Goal: Task Accomplishment & Management: Complete application form

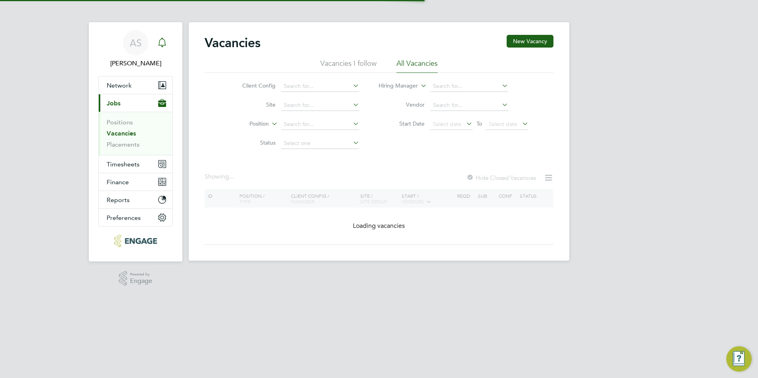
click at [164, 42] on icon "Main navigation" at bounding box center [162, 43] width 10 height 10
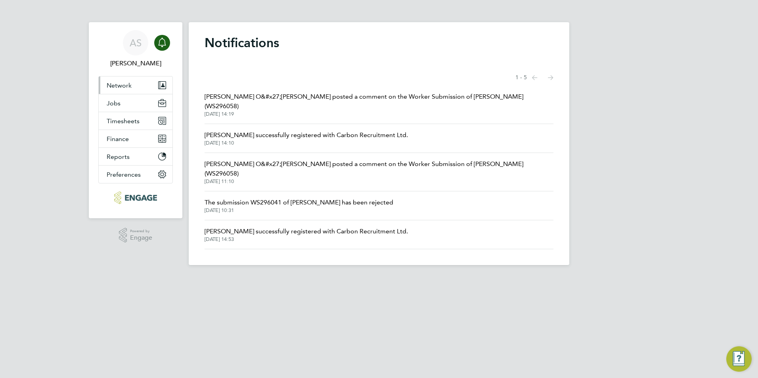
click at [138, 87] on button "Network" at bounding box center [136, 85] width 74 height 17
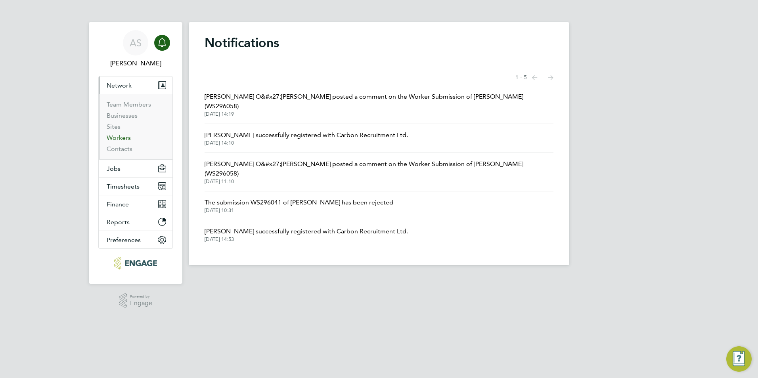
click at [119, 138] on link "Workers" at bounding box center [119, 138] width 24 height 8
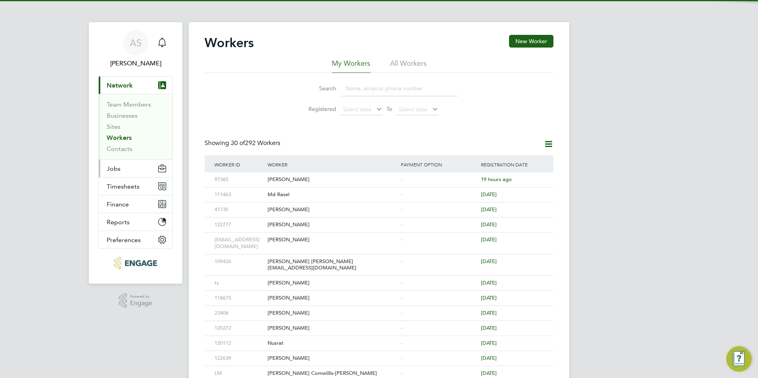
click at [124, 173] on button "Jobs" at bounding box center [136, 168] width 74 height 17
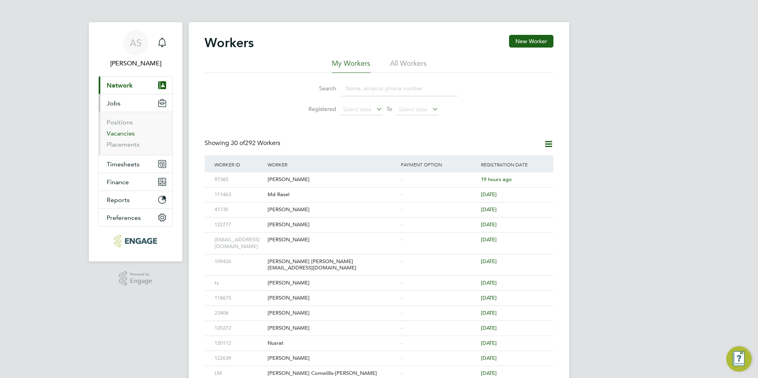
click at [124, 130] on link "Vacancies" at bounding box center [121, 134] width 28 height 8
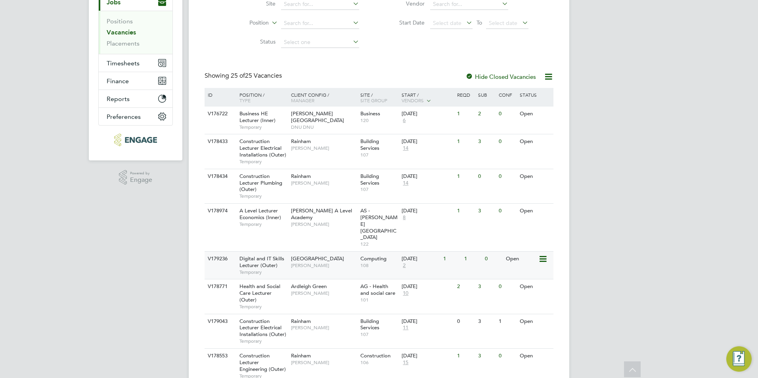
scroll to position [159, 0]
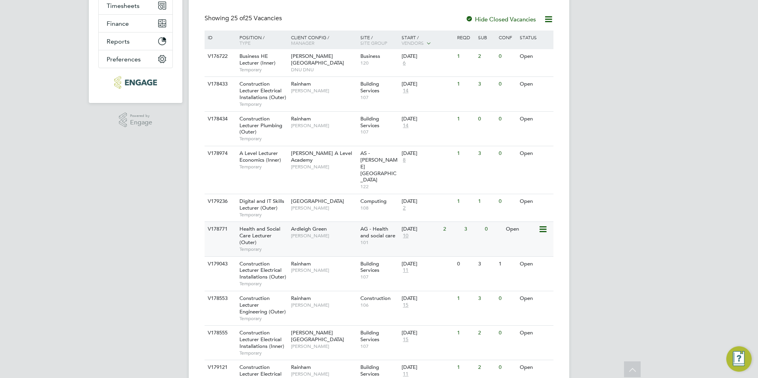
click at [318, 233] on span "[PERSON_NAME]" at bounding box center [323, 236] width 65 height 6
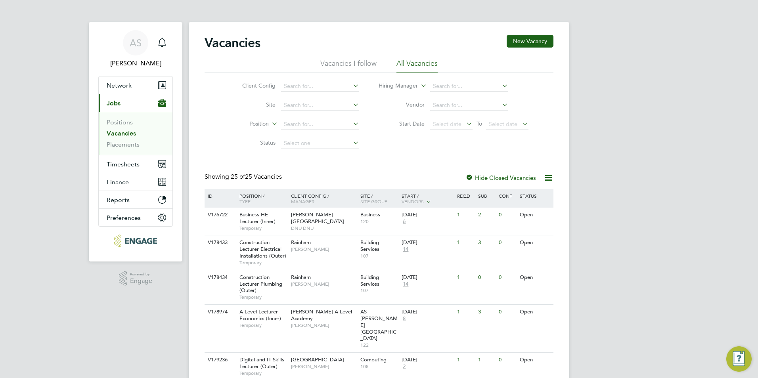
click at [159, 44] on icon "Main navigation" at bounding box center [162, 42] width 8 height 8
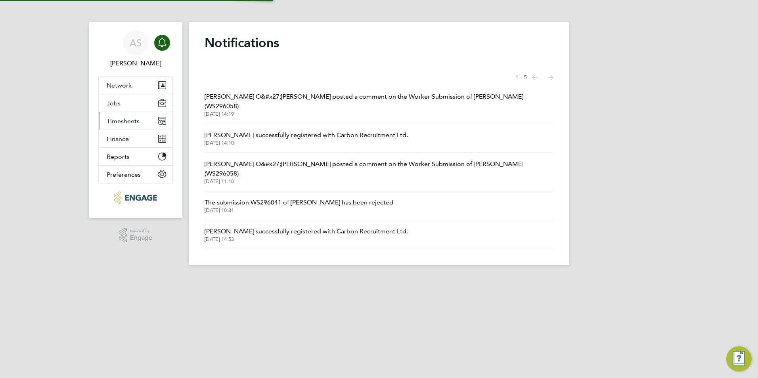
click at [134, 124] on span "Timesheets" at bounding box center [123, 121] width 33 height 8
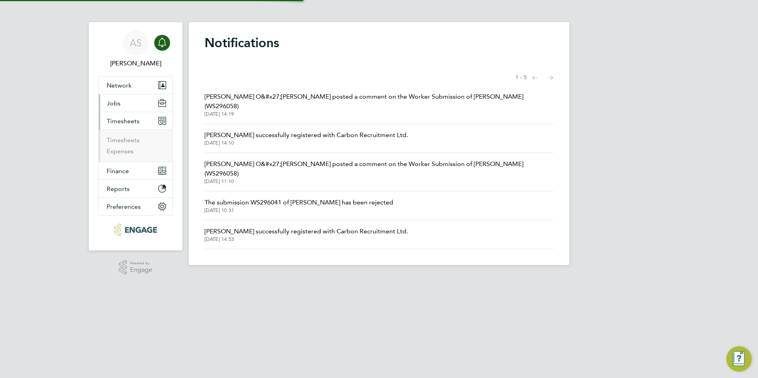
click at [134, 103] on button "Jobs" at bounding box center [136, 102] width 74 height 17
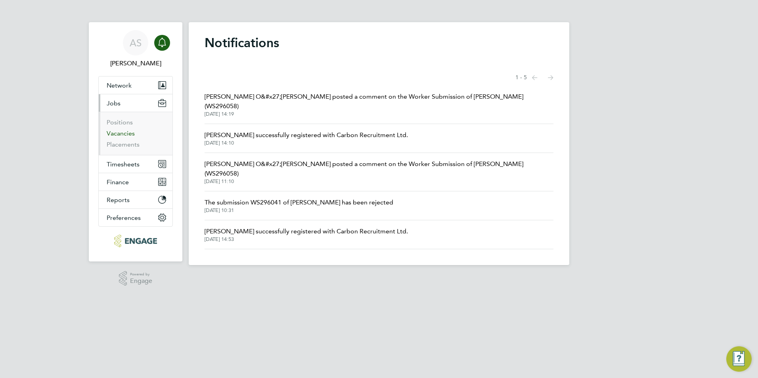
click at [131, 134] on link "Vacancies" at bounding box center [121, 134] width 28 height 8
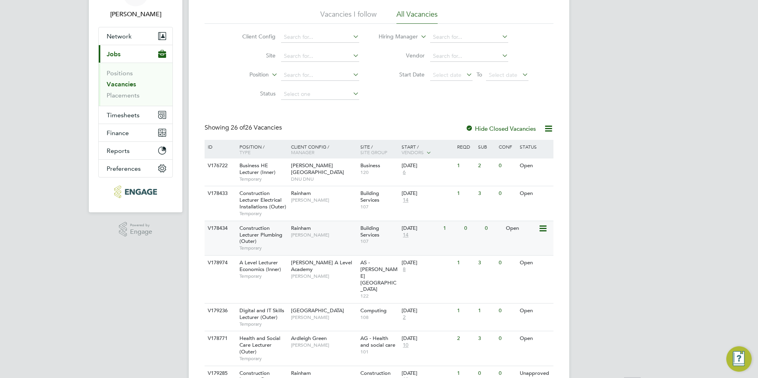
scroll to position [79, 0]
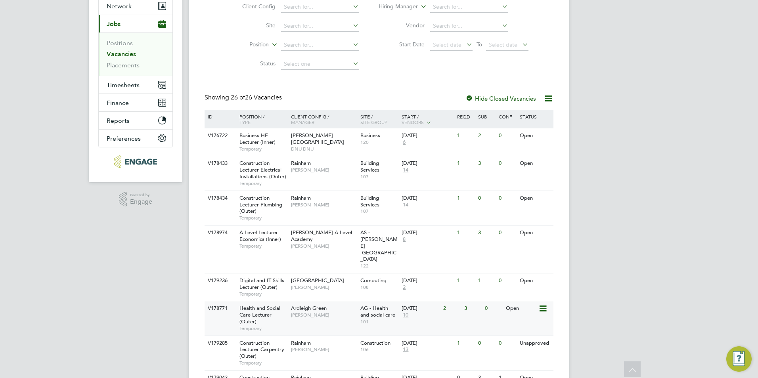
click at [300, 312] on span "[PERSON_NAME]" at bounding box center [323, 315] width 65 height 6
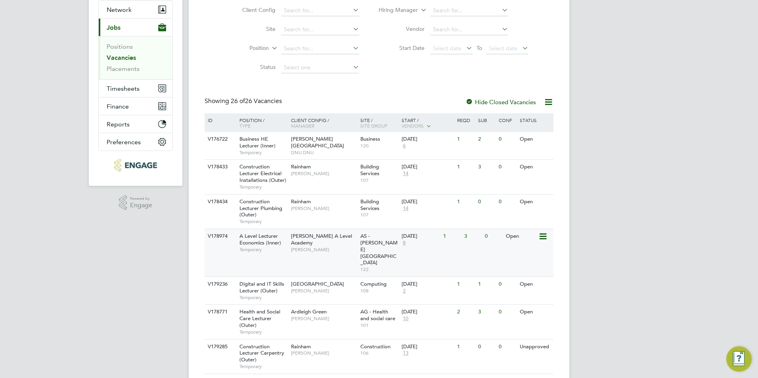
scroll to position [119, 0]
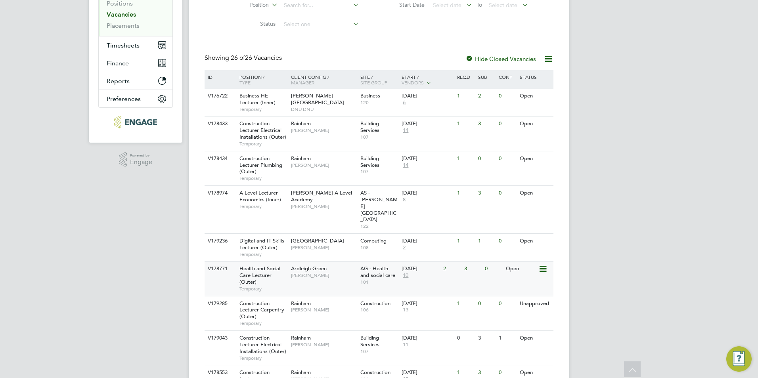
click at [322, 263] on div "V178771 Health and Social Care Lecturer (Outer) Temporary Ardleigh Green [PERSO…" at bounding box center [379, 278] width 349 height 35
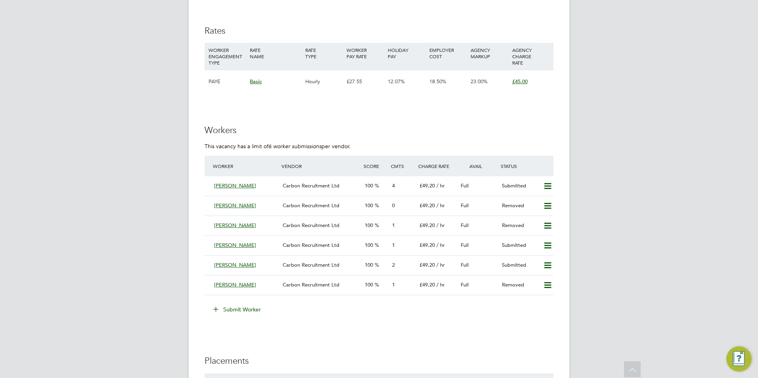
click at [242, 314] on button "Submit Worker" at bounding box center [238, 309] width 60 height 13
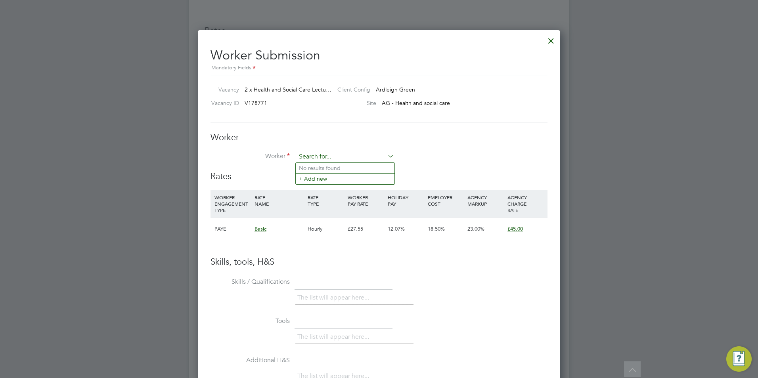
click at [335, 158] on input at bounding box center [345, 157] width 98 height 12
click at [551, 40] on div at bounding box center [551, 39] width 14 height 14
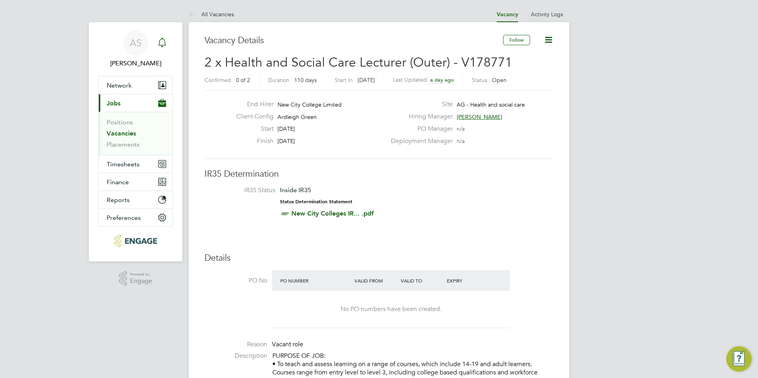
click at [163, 43] on icon "Main navigation" at bounding box center [162, 43] width 10 height 10
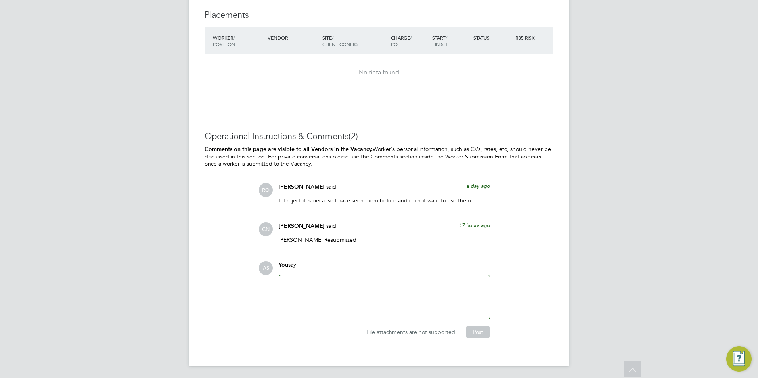
click at [332, 278] on div at bounding box center [384, 298] width 211 height 44
click at [331, 282] on div at bounding box center [384, 297] width 201 height 34
drag, startPoint x: 306, startPoint y: 241, endPoint x: 281, endPoint y: 237, distance: 25.8
click at [281, 237] on p "[PERSON_NAME] Resubmitted" at bounding box center [384, 239] width 211 height 7
drag, startPoint x: 281, startPoint y: 237, endPoint x: 297, endPoint y: 238, distance: 15.9
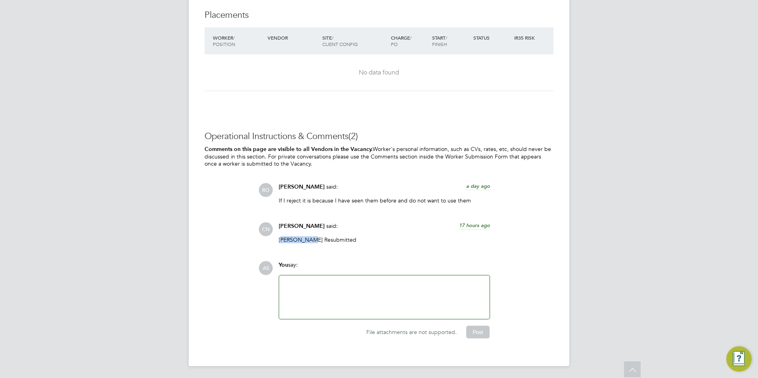
click at [297, 238] on p "[PERSON_NAME] Resubmitted" at bounding box center [384, 239] width 211 height 7
click at [301, 238] on p "[PERSON_NAME] Resubmitted" at bounding box center [384, 239] width 211 height 7
drag, startPoint x: 308, startPoint y: 238, endPoint x: 269, endPoint y: 240, distance: 38.5
click at [269, 240] on div "CN Charlie Nunn said: 17 hours ago Julie Fowler Resubmitted Show more" at bounding box center [406, 236] width 295 height 27
drag, startPoint x: 269, startPoint y: 240, endPoint x: 285, endPoint y: 241, distance: 15.5
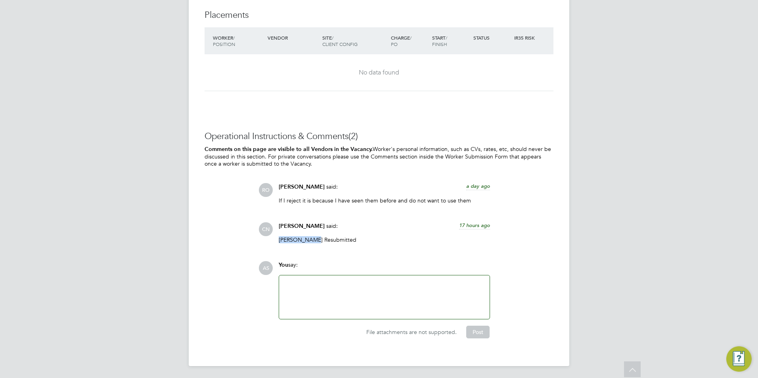
copy p "Julie Fowler"
click at [321, 239] on p "Julie Fowler Resubmitted" at bounding box center [384, 239] width 211 height 7
click at [351, 288] on div at bounding box center [384, 297] width 201 height 34
drag, startPoint x: 311, startPoint y: 225, endPoint x: 274, endPoint y: 228, distance: 37.0
click at [274, 228] on div "CN Charlie Nunn said: 17 hours ago Julie Fowler Resubmitted Show more" at bounding box center [406, 236] width 295 height 27
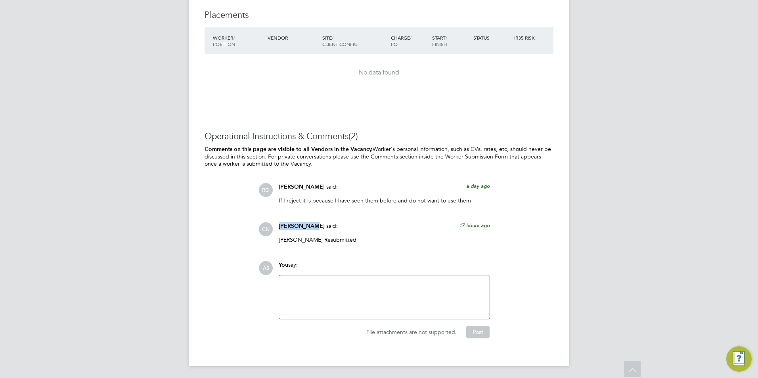
drag, startPoint x: 274, startPoint y: 228, endPoint x: 282, endPoint y: 225, distance: 9.2
click at [282, 225] on span "Charlie Nunn" at bounding box center [302, 226] width 46 height 7
click at [309, 226] on span "Charlie Nunn" at bounding box center [302, 226] width 46 height 7
drag, startPoint x: 313, startPoint y: 226, endPoint x: 278, endPoint y: 227, distance: 34.5
click at [278, 227] on div "Charlie Nunn said: 17 hours ago Julie Fowler Resubmitted Show more" at bounding box center [384, 236] width 219 height 27
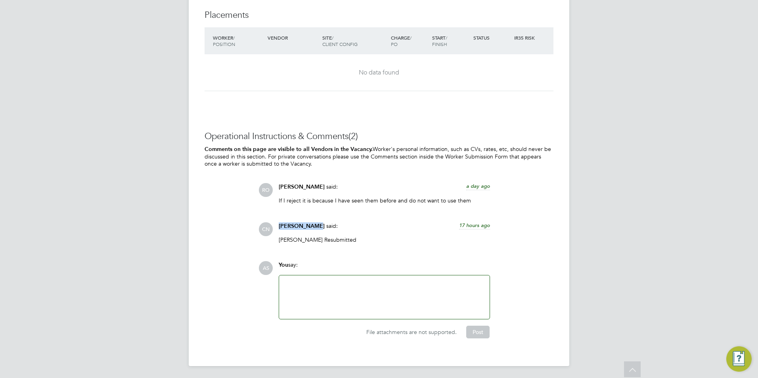
drag, startPoint x: 278, startPoint y: 227, endPoint x: 286, endPoint y: 226, distance: 8.4
copy span "Charlie Nunn"
click at [324, 232] on div "Charlie Nunn said: 17 hours ago" at bounding box center [384, 230] width 211 height 14
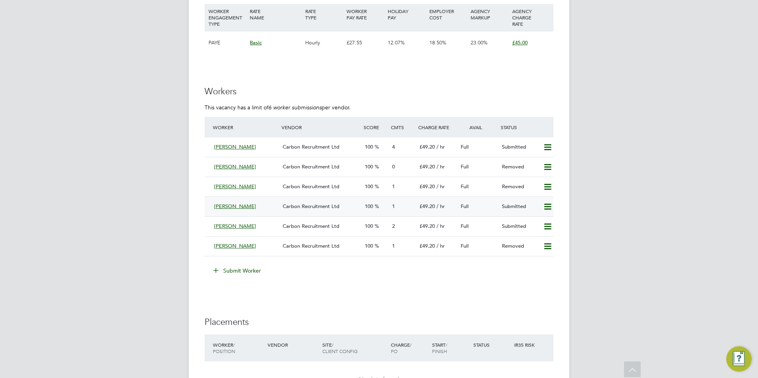
scroll to position [1230, 0]
click at [246, 274] on button "Submit Worker" at bounding box center [238, 270] width 60 height 13
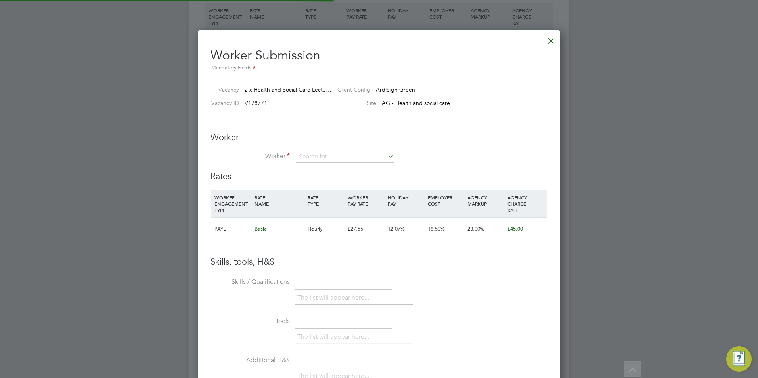
scroll to position [23, 54]
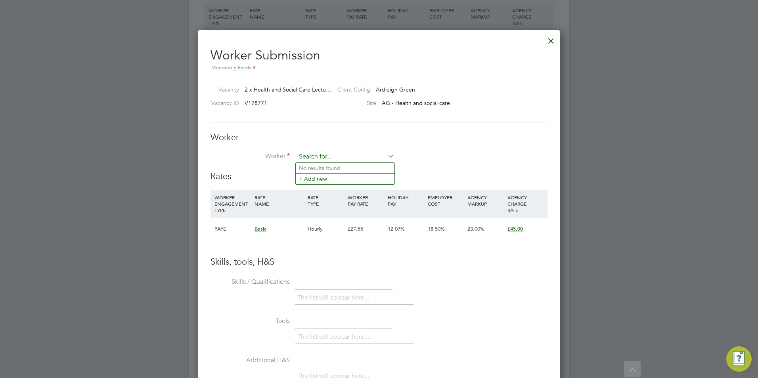
click at [341, 153] on input at bounding box center [345, 157] width 98 height 12
click at [144, 159] on div at bounding box center [379, 189] width 758 height 378
click at [549, 40] on div at bounding box center [551, 39] width 14 height 14
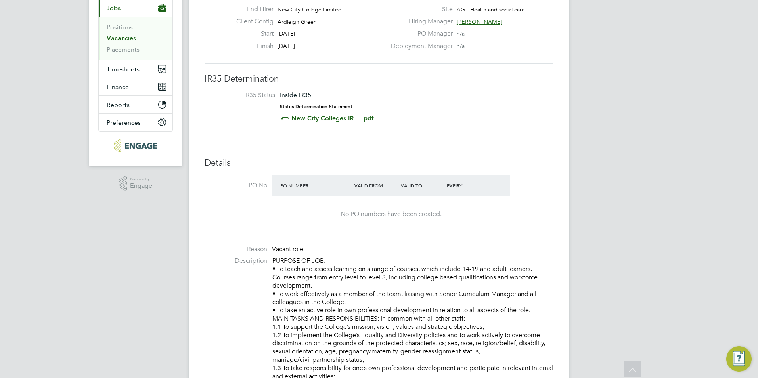
scroll to position [0, 0]
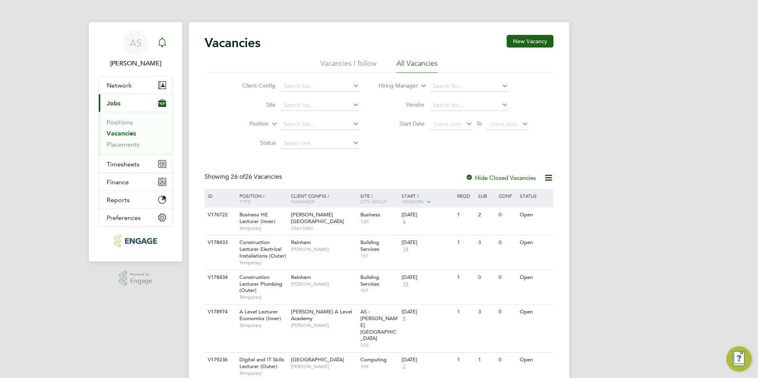
click at [164, 40] on icon "Main navigation" at bounding box center [162, 43] width 10 height 10
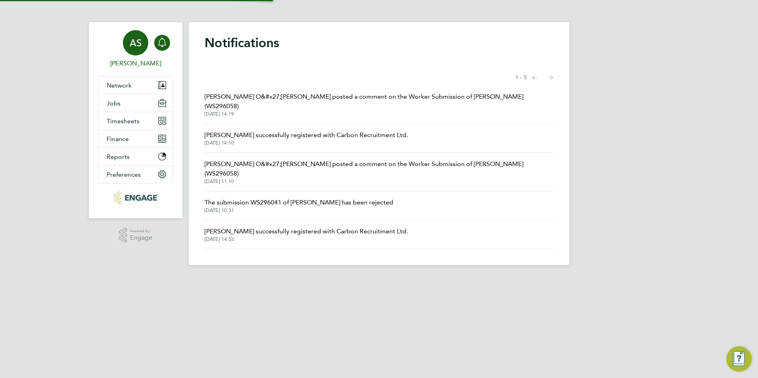
click at [143, 53] on div "AS" at bounding box center [135, 42] width 25 height 25
click at [142, 102] on button "Jobs" at bounding box center [136, 102] width 74 height 17
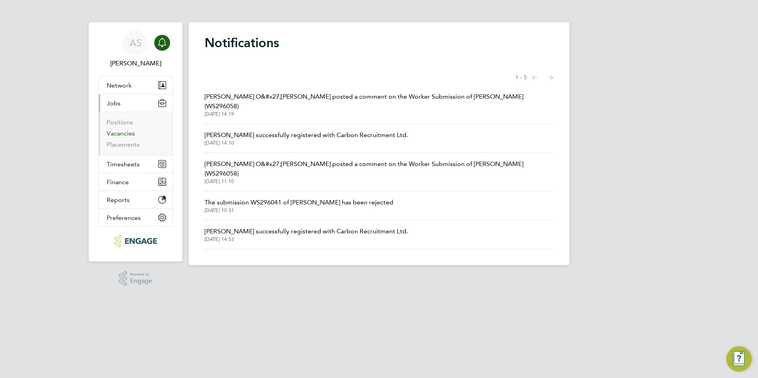
click at [129, 130] on link "Vacancies" at bounding box center [121, 134] width 28 height 8
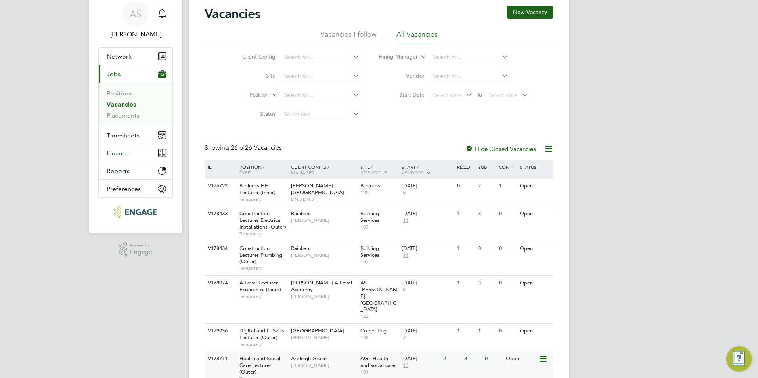
scroll to position [159, 0]
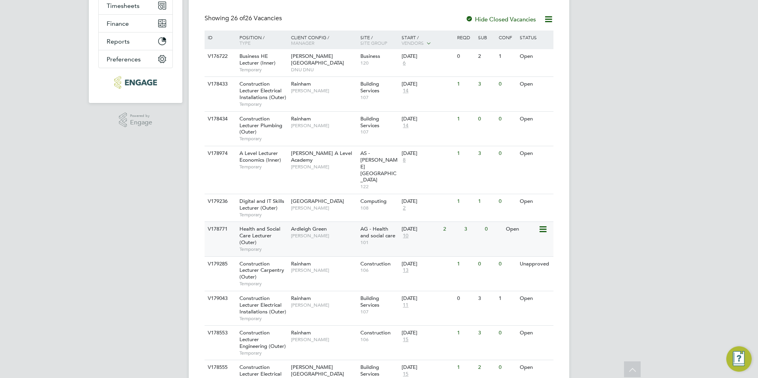
click at [330, 230] on div "V178771 Health and Social Care Lecturer (Outer) Temporary Ardleigh Green Roslyn…" at bounding box center [379, 239] width 349 height 35
